Goal: Register for event/course

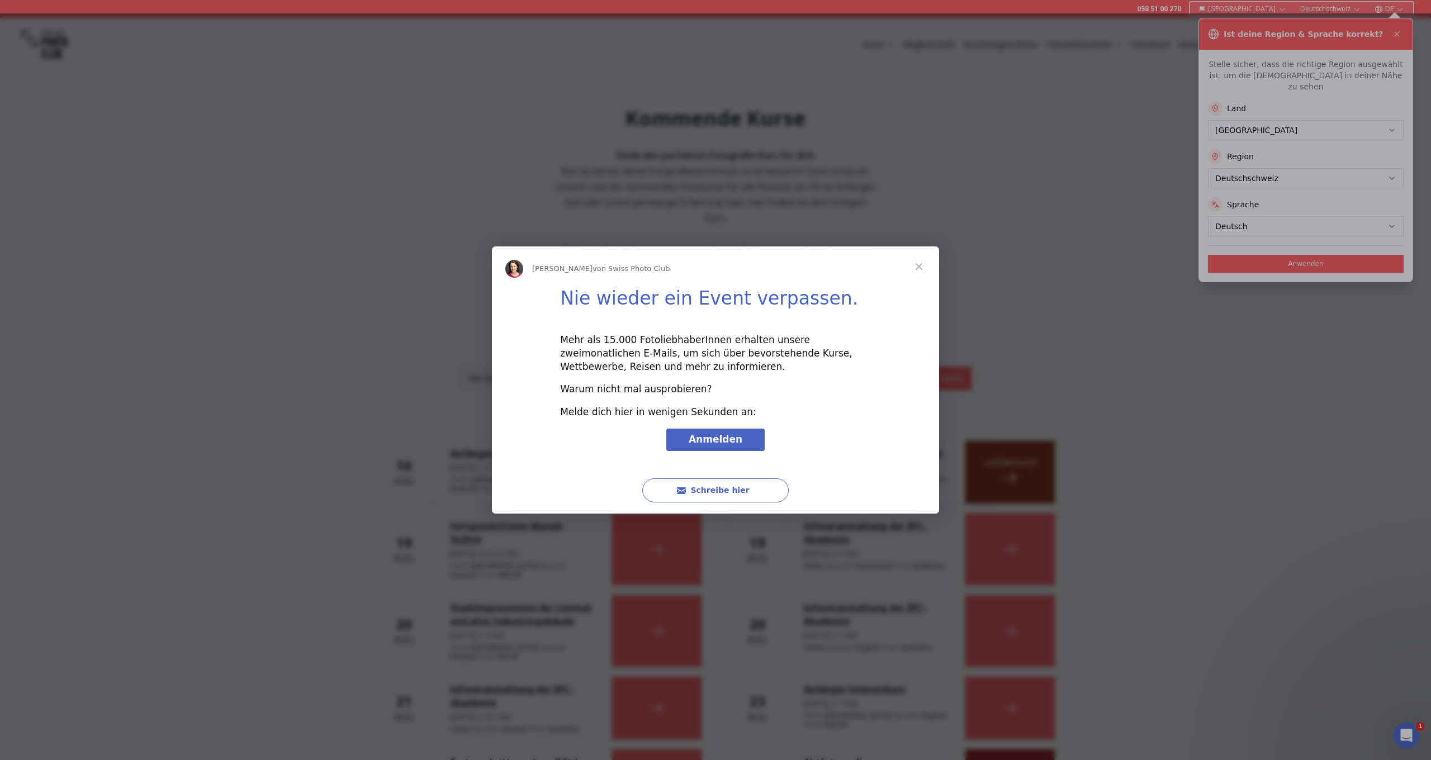
click at [1391, 168] on div "Intercom Messenger" at bounding box center [715, 380] width 1431 height 760
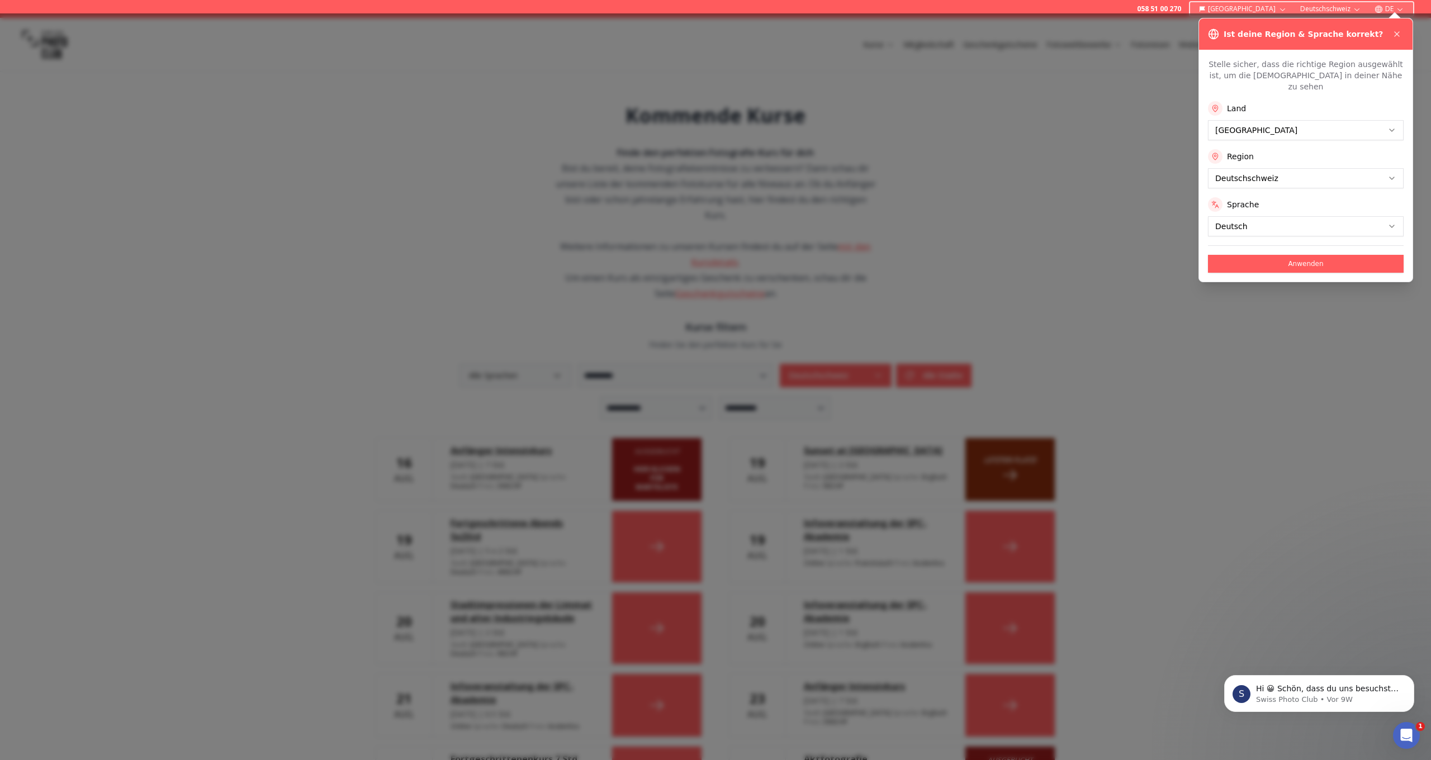
scroll to position [3, 1]
click at [1138, 170] on div at bounding box center [715, 386] width 1431 height 747
click at [1319, 255] on button "Anwenden" at bounding box center [1306, 264] width 196 height 18
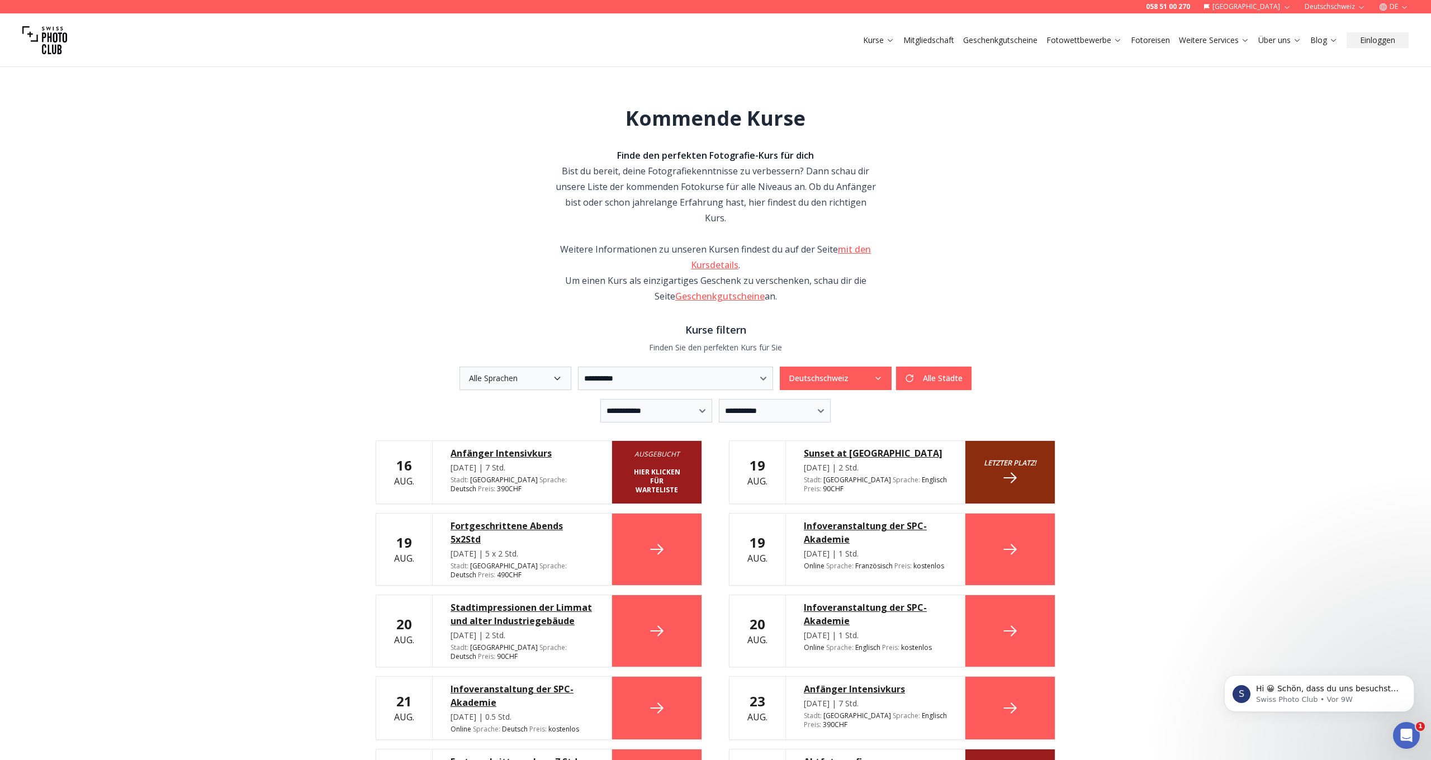
scroll to position [0, 0]
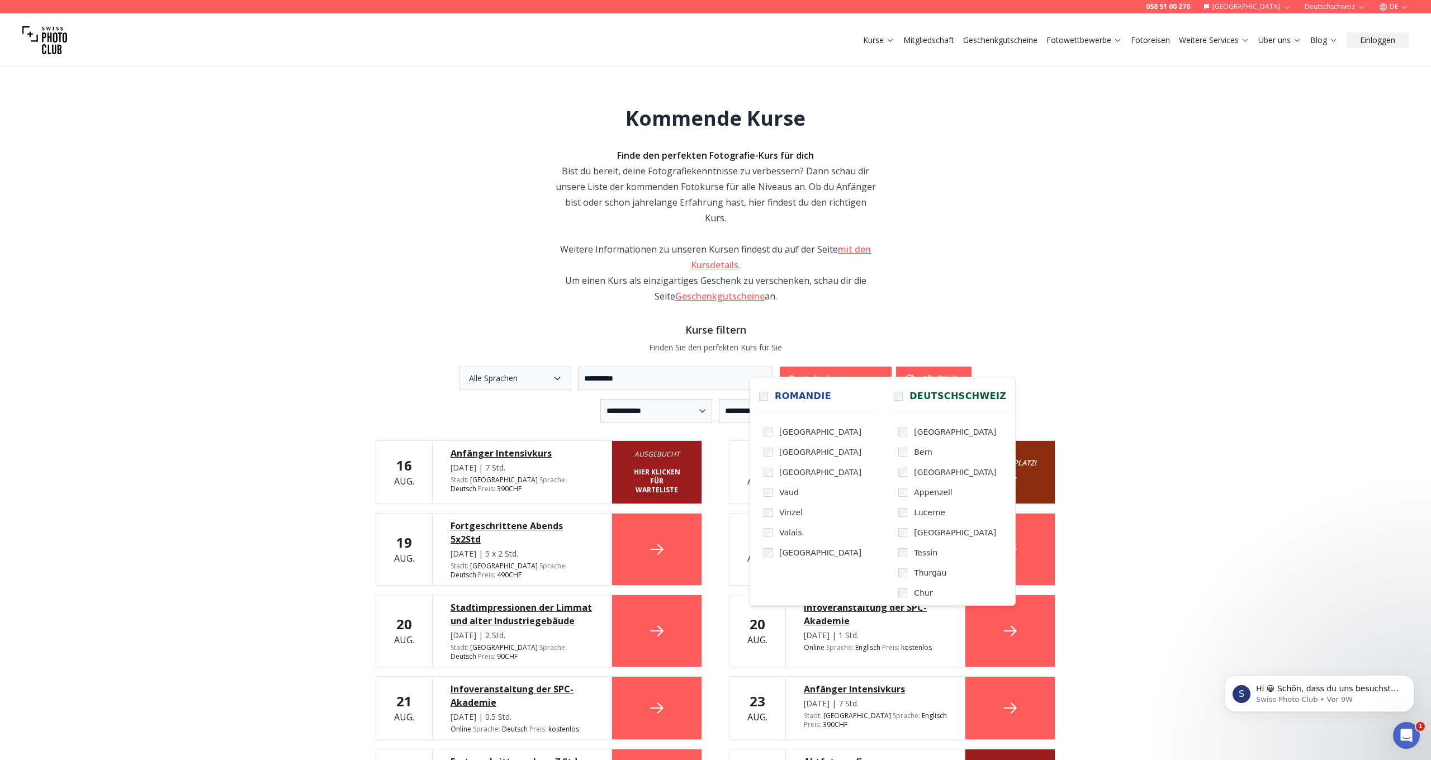
click at [882, 374] on icon "button" at bounding box center [877, 378] width 9 height 9
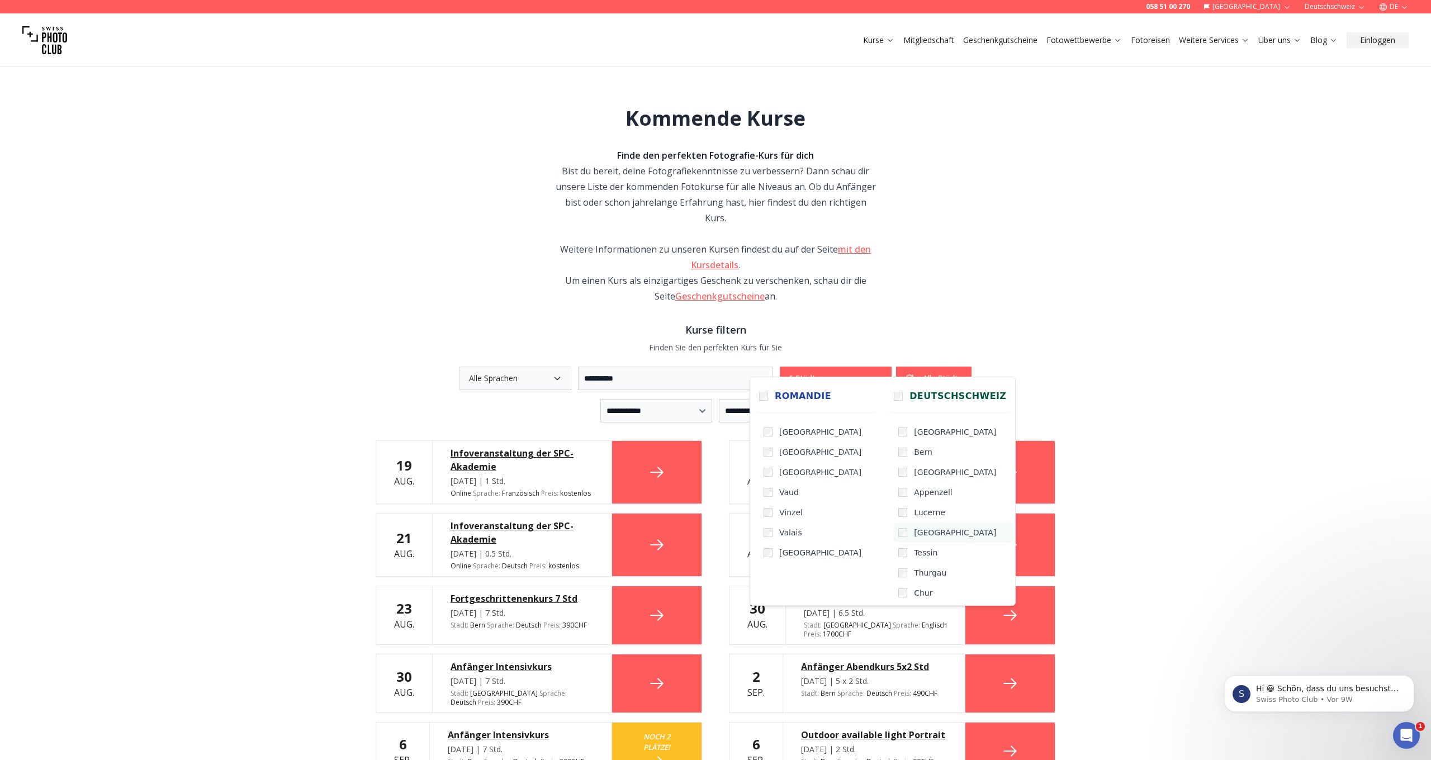
drag, startPoint x: 894, startPoint y: 507, endPoint x: 892, endPoint y: 526, distance: 19.6
click at [894, 507] on label "Lucerne" at bounding box center [953, 512] width 119 height 20
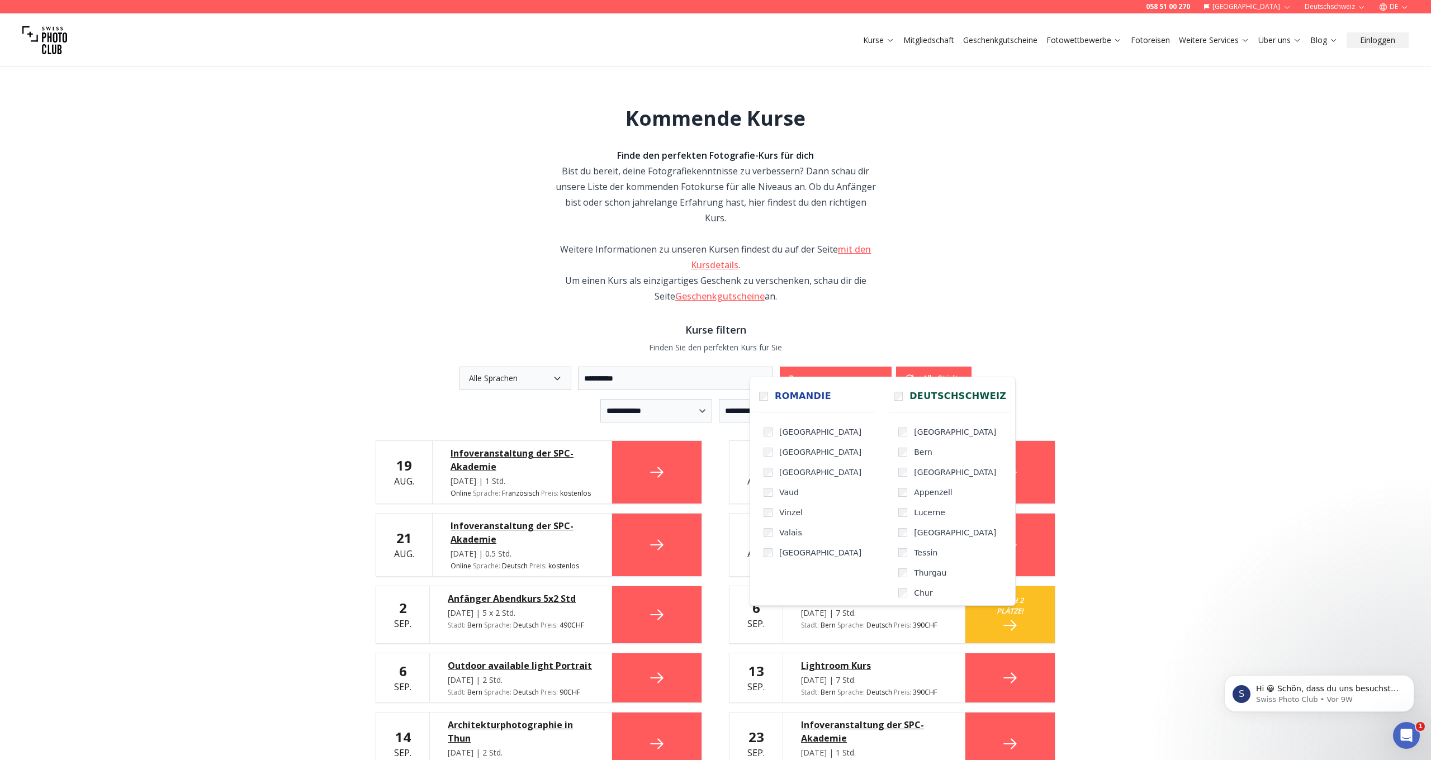
click at [1196, 341] on div "**********" at bounding box center [715, 648] width 1431 height 1189
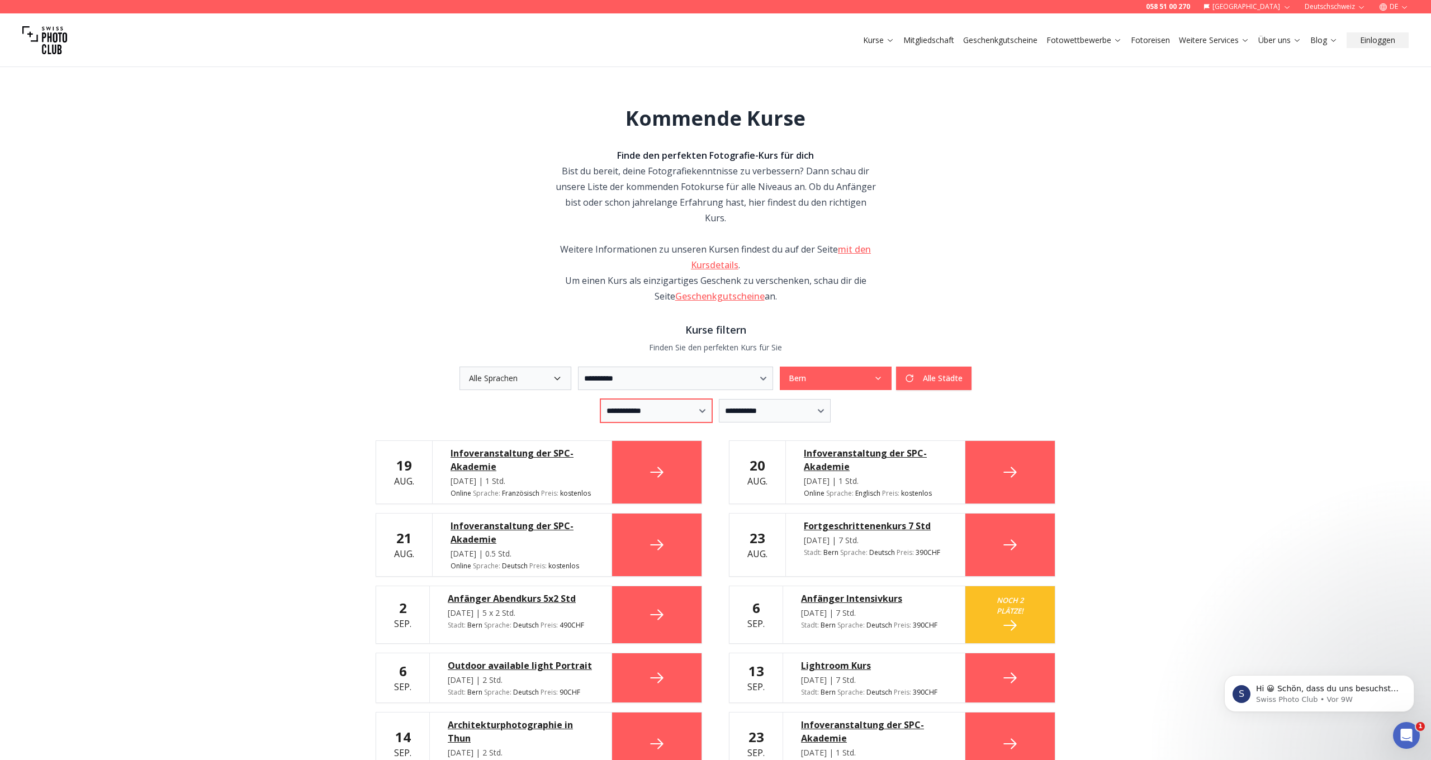
select select "*"
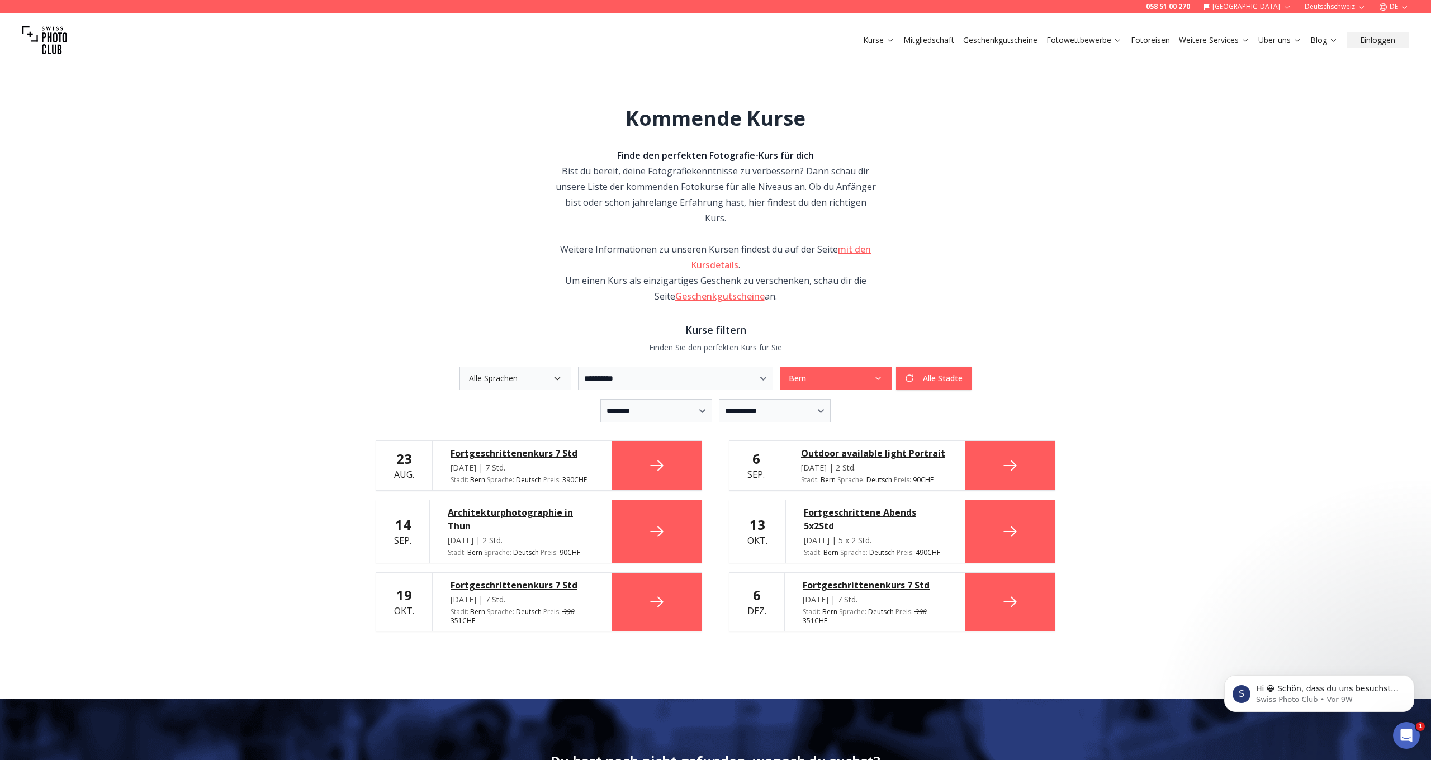
click at [915, 506] on div "Fortgeschrittene Abends 5x2Std" at bounding box center [875, 519] width 143 height 27
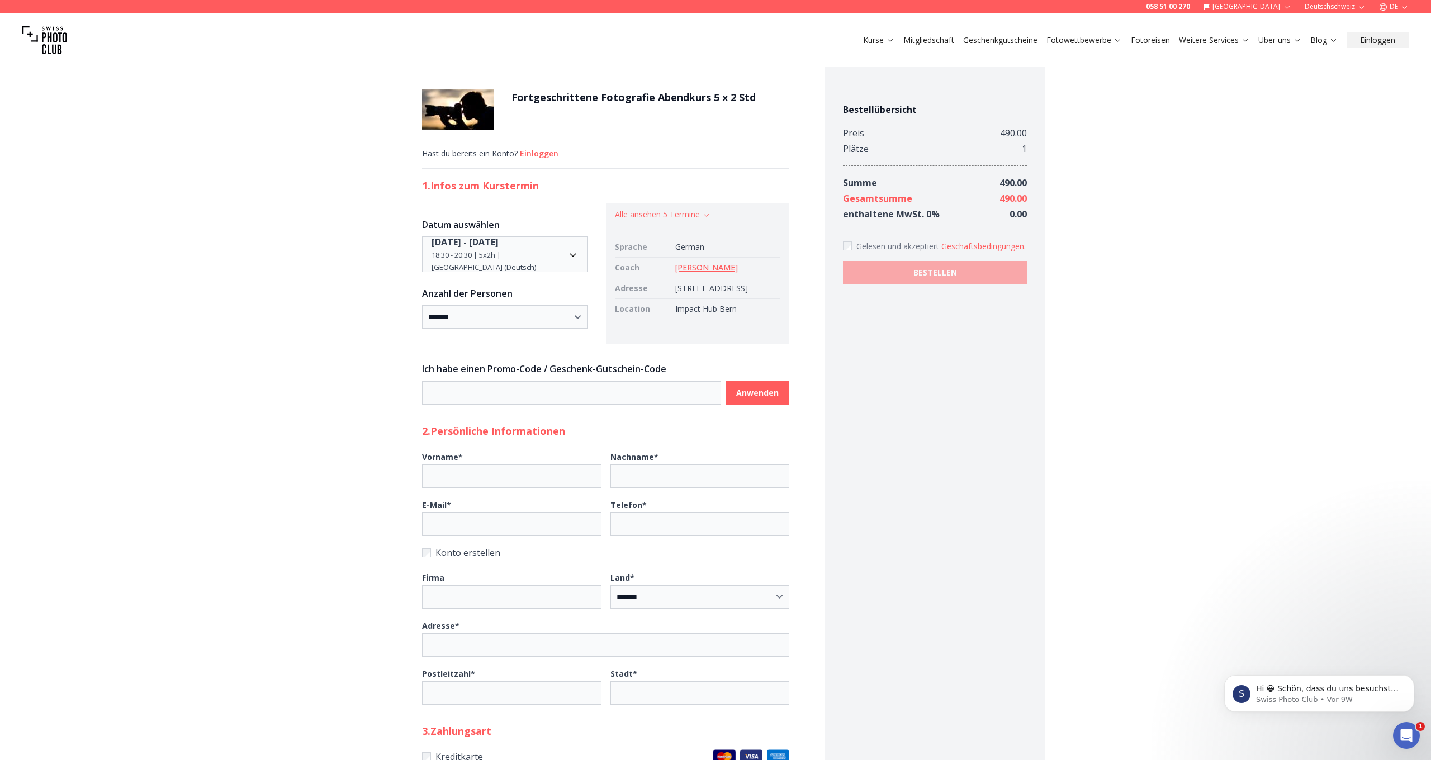
click at [511, 186] on h2 "1. Infos zum Kurstermin" at bounding box center [605, 186] width 367 height 16
click at [682, 269] on link "[PERSON_NAME]" at bounding box center [706, 267] width 63 height 11
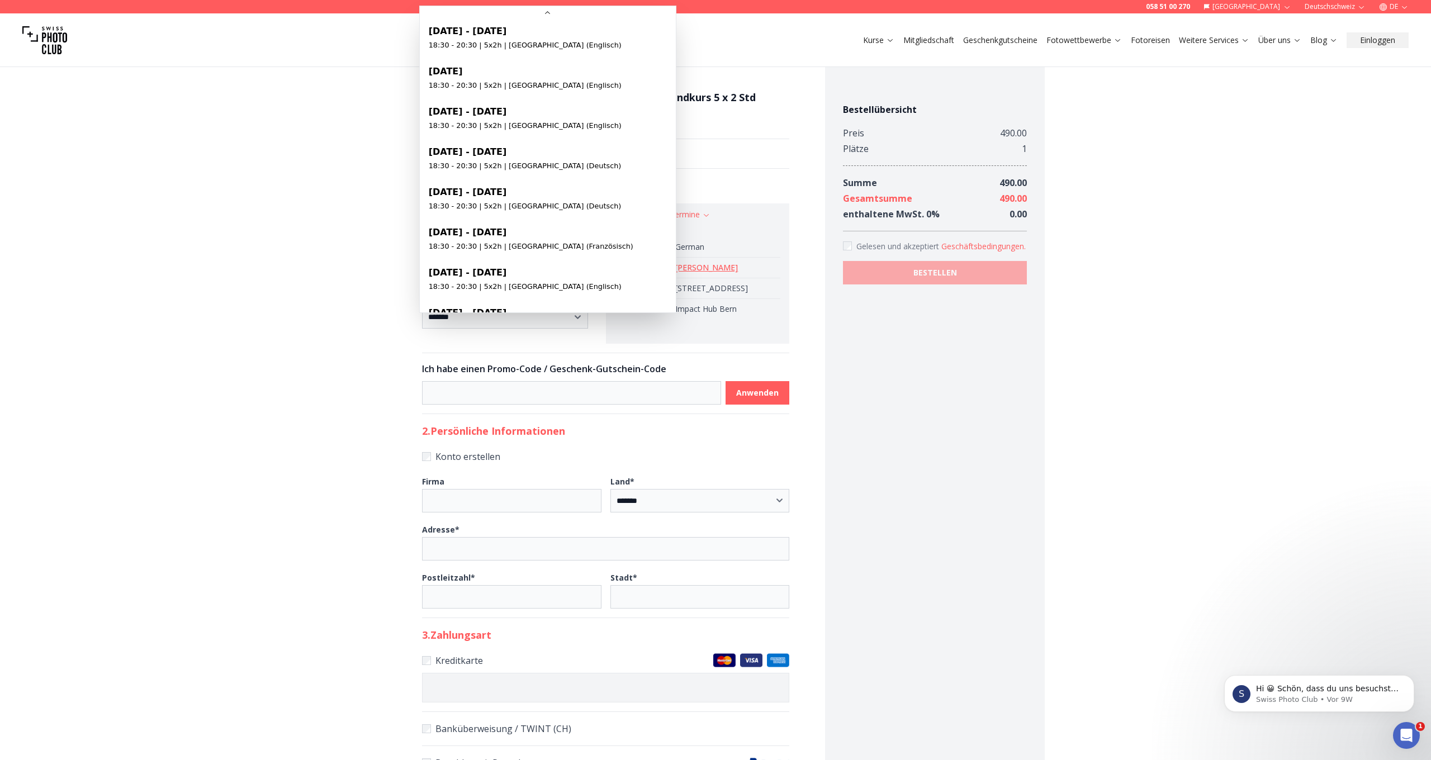
click at [573, 255] on body "**********" at bounding box center [715, 584] width 1431 height 1060
